Goal: Transaction & Acquisition: Purchase product/service

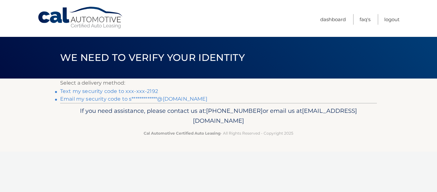
click at [184, 101] on link "**********" at bounding box center [134, 99] width 148 height 6
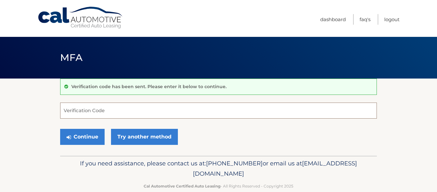
click at [117, 109] on input "Verification Code" at bounding box center [218, 110] width 317 height 16
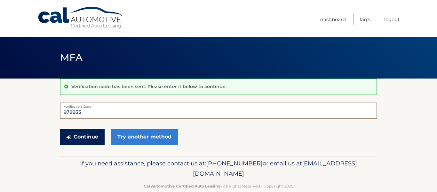
type input "978933"
click at [69, 132] on button "Continue" at bounding box center [82, 137] width 44 height 16
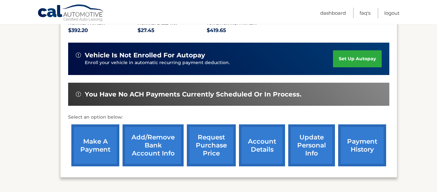
scroll to position [156, 0]
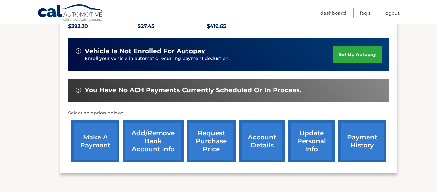
click at [121, 146] on div "make a payment Add/Remove bank account info request purchase price account deta…" at bounding box center [228, 141] width 321 height 48
click at [264, 143] on link "account details" at bounding box center [262, 141] width 46 height 42
click at [341, 150] on link "payment history" at bounding box center [362, 141] width 48 height 42
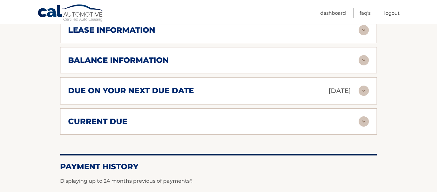
scroll to position [387, 0]
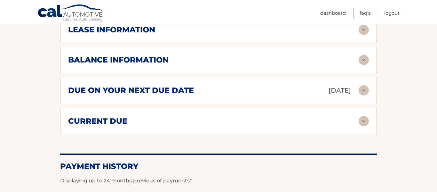
click at [366, 92] on img at bounding box center [364, 90] width 10 height 10
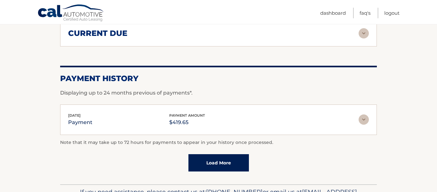
scroll to position [540, 0]
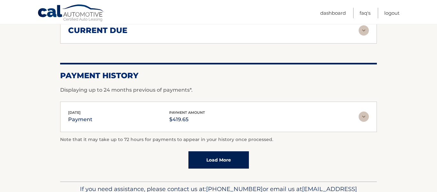
click at [364, 114] on img at bounding box center [364, 116] width 10 height 10
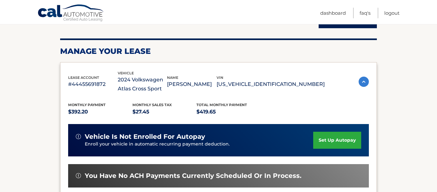
scroll to position [163, 0]
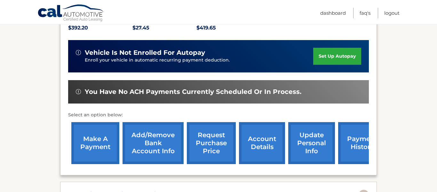
click at [172, 93] on span "You have no ACH payments currently scheduled or in process." at bounding box center [193, 92] width 217 height 8
click at [78, 93] on img at bounding box center [78, 91] width 5 height 5
click at [78, 91] on img at bounding box center [78, 91] width 5 height 5
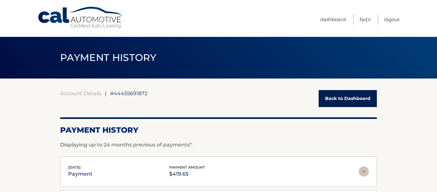
click at [328, 102] on link "Back to Dashboard" at bounding box center [348, 98] width 58 height 17
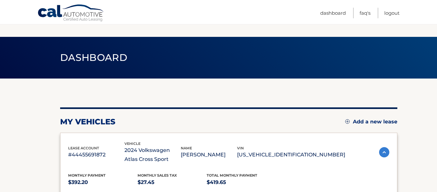
scroll to position [136, 0]
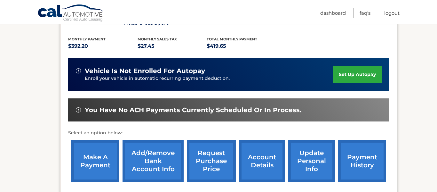
click at [104, 164] on link "make a payment" at bounding box center [95, 161] width 48 height 42
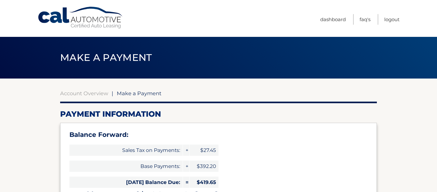
select select "YzQ4YTg4MTMtYjQ2MS00YzAyLWIzMDUtM2IzNDA5NDUyNDZm"
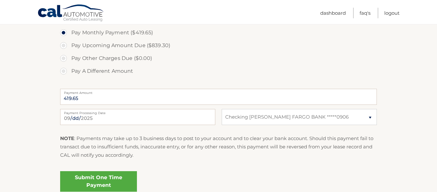
scroll to position [253, 0]
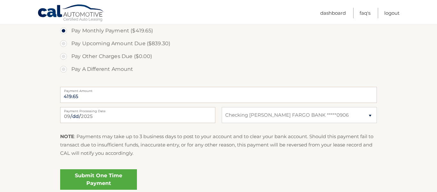
click at [113, 180] on link "Submit One Time Payment" at bounding box center [98, 179] width 77 height 20
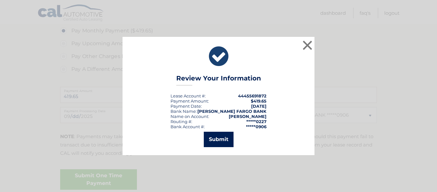
click at [218, 136] on button "Submit" at bounding box center [219, 139] width 30 height 15
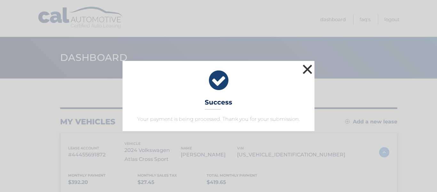
click at [306, 74] on button "×" at bounding box center [307, 69] width 13 height 13
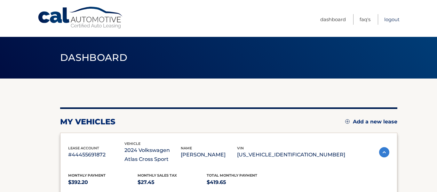
click at [397, 21] on link "Logout" at bounding box center [391, 19] width 15 height 11
